Goal: Find specific page/section: Find specific page/section

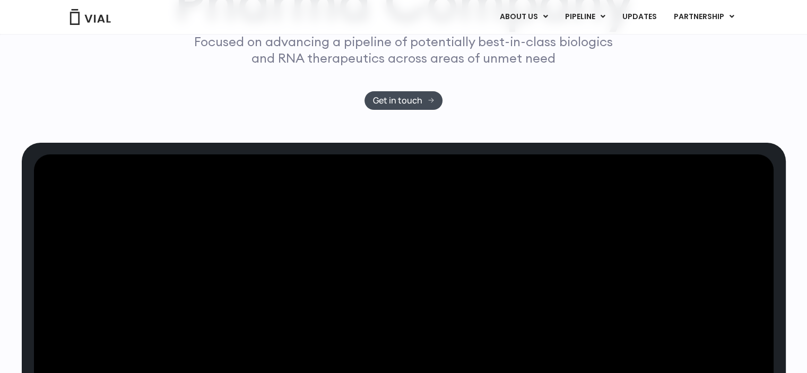
scroll to position [205, 0]
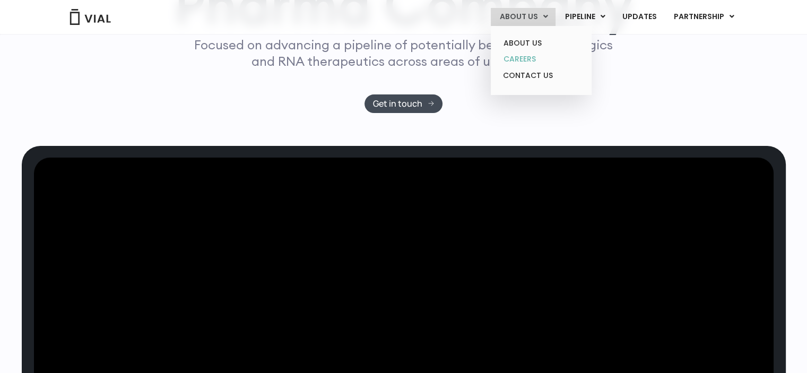
click at [539, 57] on link "CAREERS" at bounding box center [541, 59] width 93 height 16
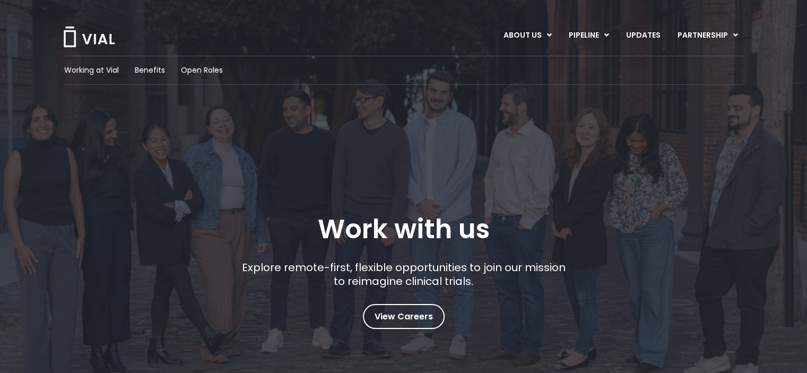
scroll to position [208, 0]
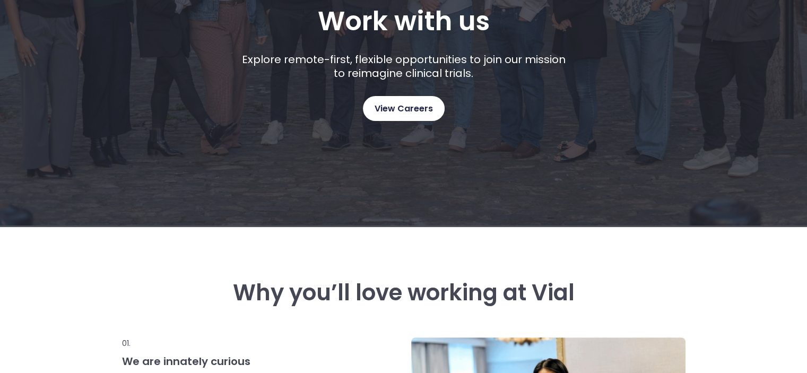
click at [410, 117] on link "View Careers" at bounding box center [404, 108] width 82 height 25
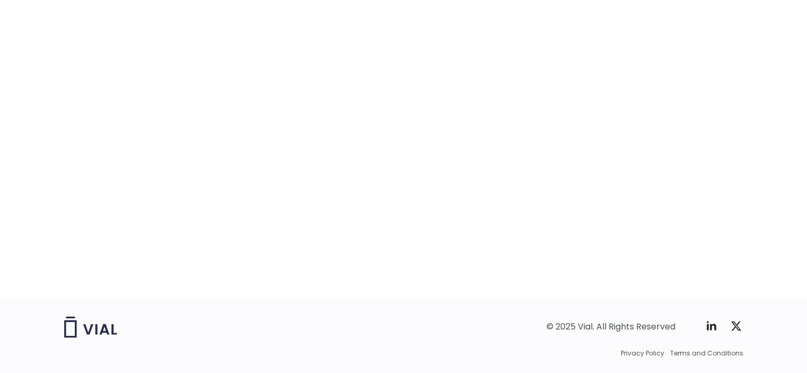
scroll to position [1681, 0]
click at [802, 50] on div "career opportunities Explore our open roles" at bounding box center [403, 42] width 807 height 509
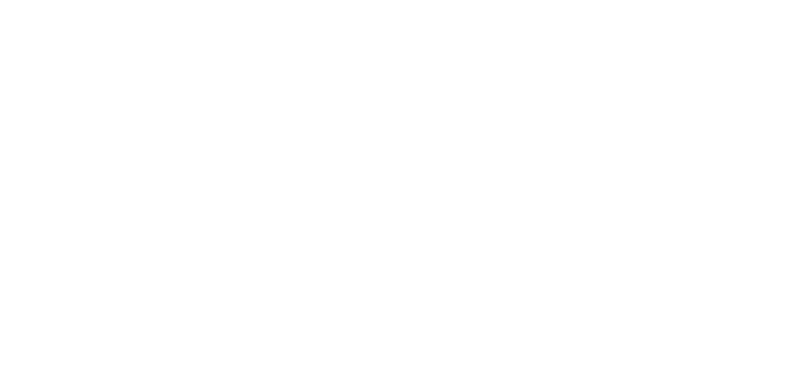
scroll to position [1575, 0]
